Goal: Find specific page/section

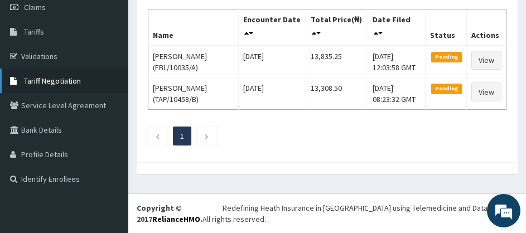
scroll to position [163, 0]
click at [64, 25] on link "Tariffs" at bounding box center [64, 32] width 128 height 25
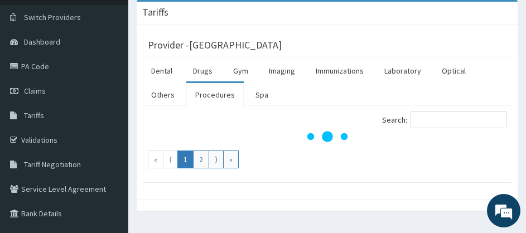
scroll to position [57, 0]
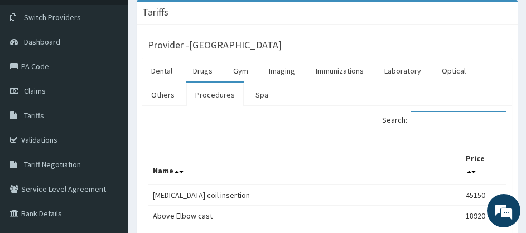
click at [439, 118] on input "Search:" at bounding box center [459, 120] width 96 height 17
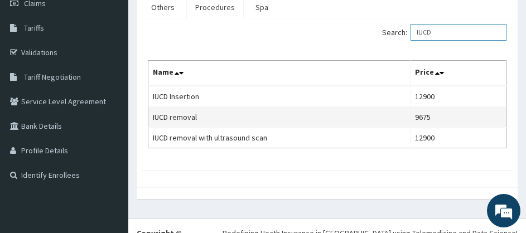
scroll to position [169, 0]
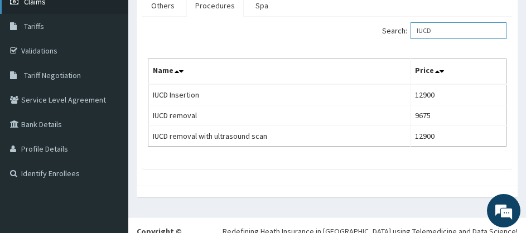
type input "IUCD"
